Goal: Navigation & Orientation: Find specific page/section

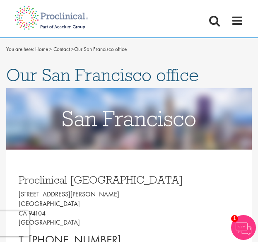
click at [240, 10] on div "Home Jobs About us Join us Contact Upload CV" at bounding box center [125, 13] width 235 height 27
click at [240, 23] on span at bounding box center [237, 20] width 12 height 12
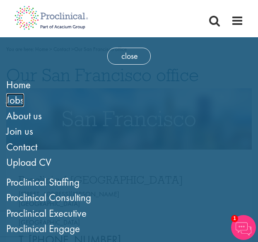
click at [21, 100] on span "Jobs" at bounding box center [15, 100] width 18 height 14
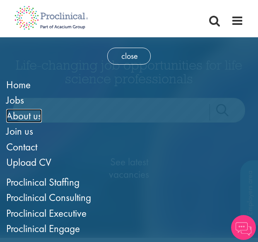
click at [28, 115] on span "About us" at bounding box center [24, 116] width 36 height 14
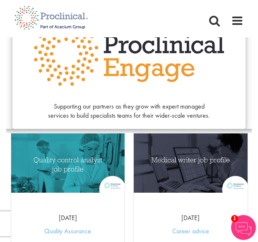
scroll to position [590, 0]
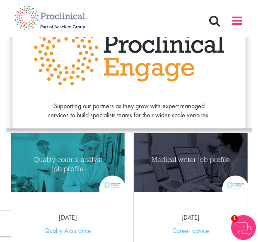
click at [237, 24] on span at bounding box center [237, 20] width 12 height 12
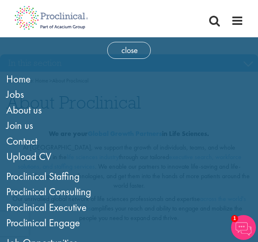
scroll to position [0, 0]
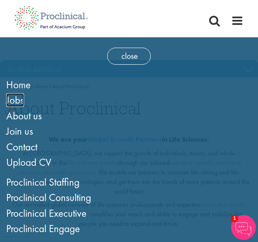
click at [18, 102] on span "Jobs" at bounding box center [15, 100] width 18 height 14
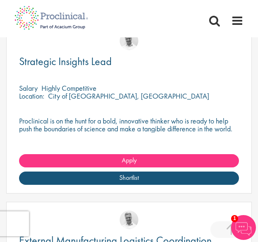
scroll to position [571, 0]
